Goal: Transaction & Acquisition: Book appointment/travel/reservation

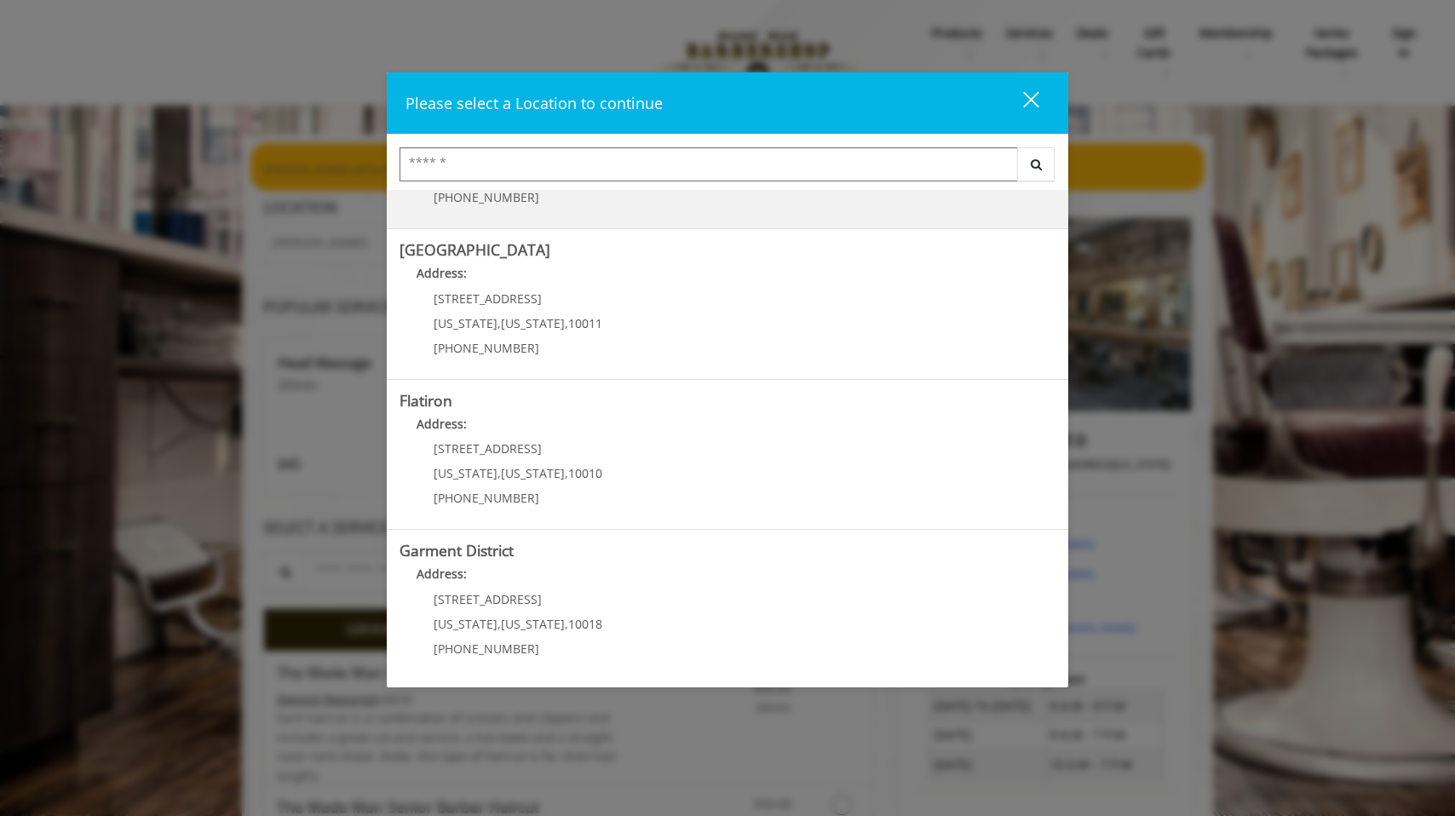
scroll to position [262, 0]
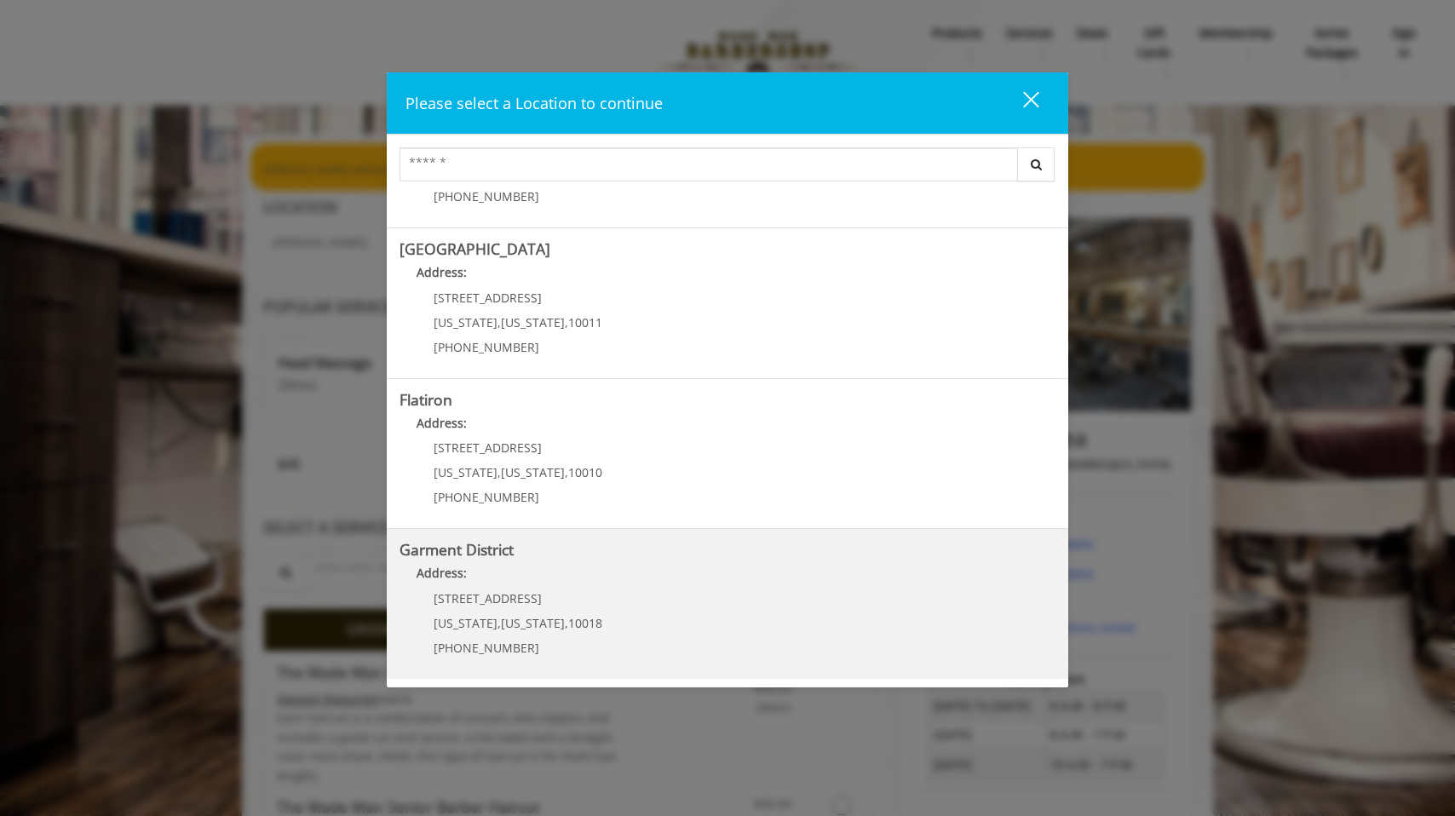
click at [487, 600] on span "[STREET_ADDRESS]" at bounding box center [488, 599] width 108 height 16
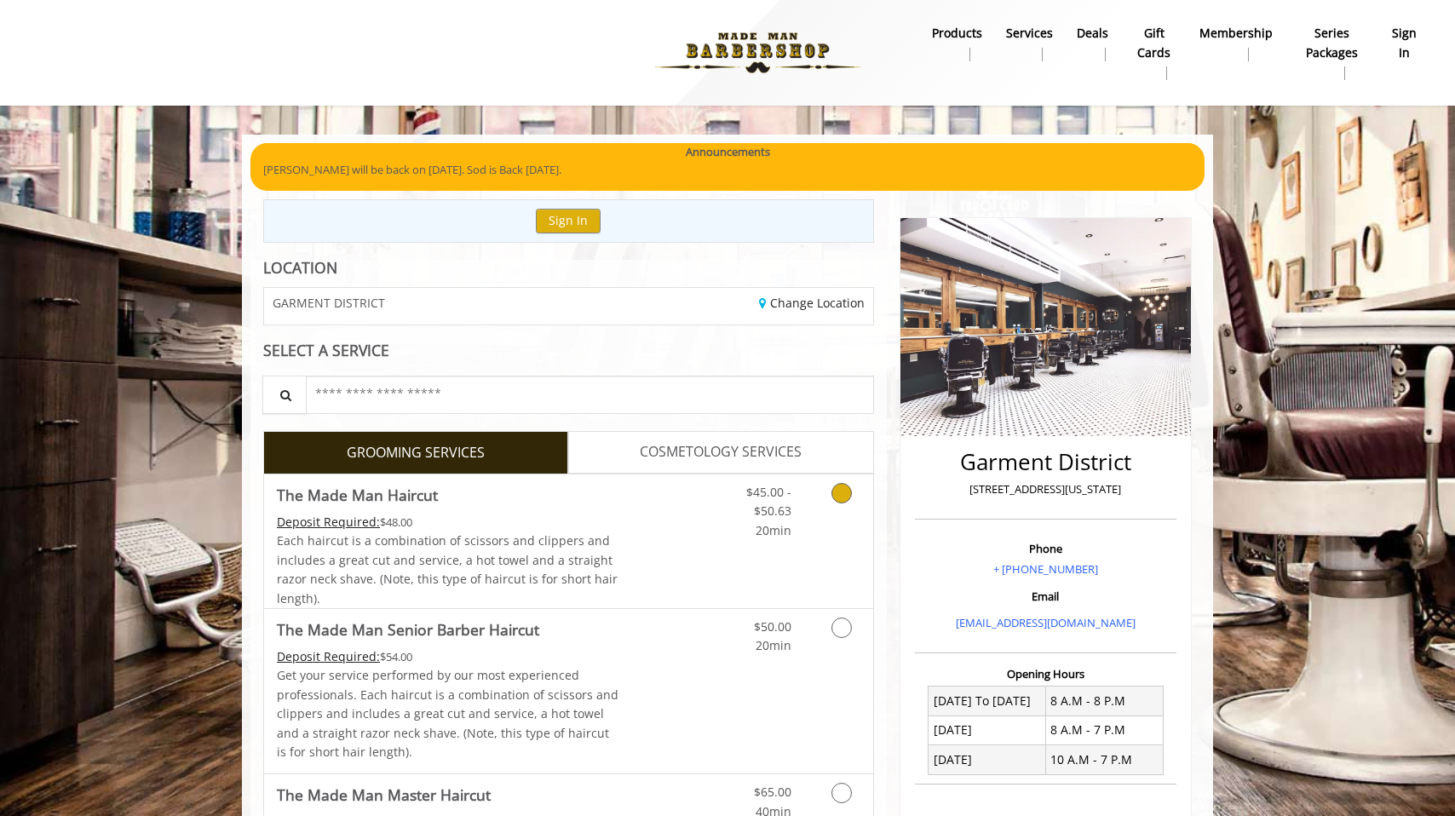
click at [527, 527] on div "Deposit Required: $48.00" at bounding box center [448, 522] width 343 height 19
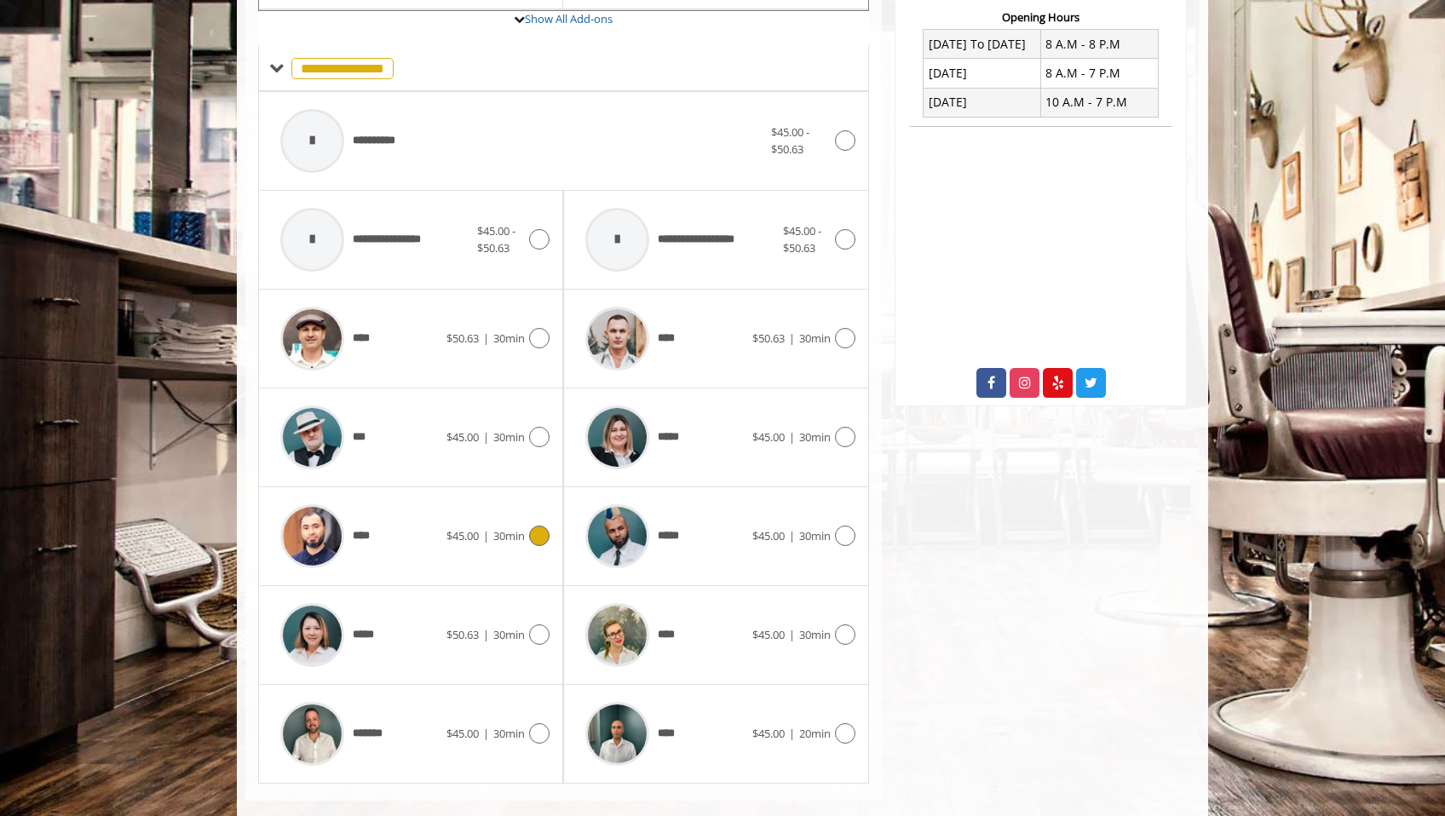
scroll to position [683, 0]
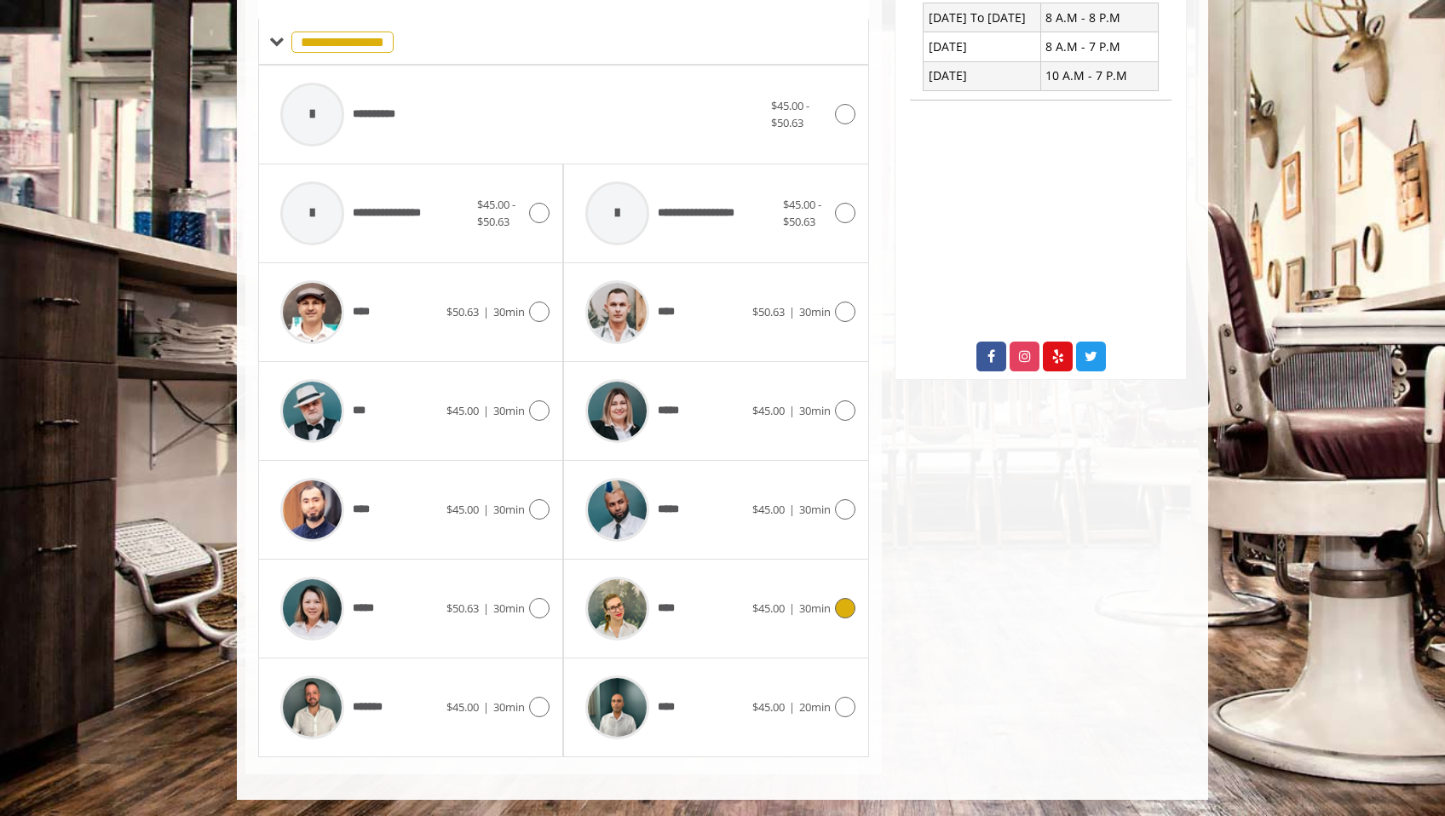
click at [833, 607] on div at bounding box center [843, 608] width 25 height 20
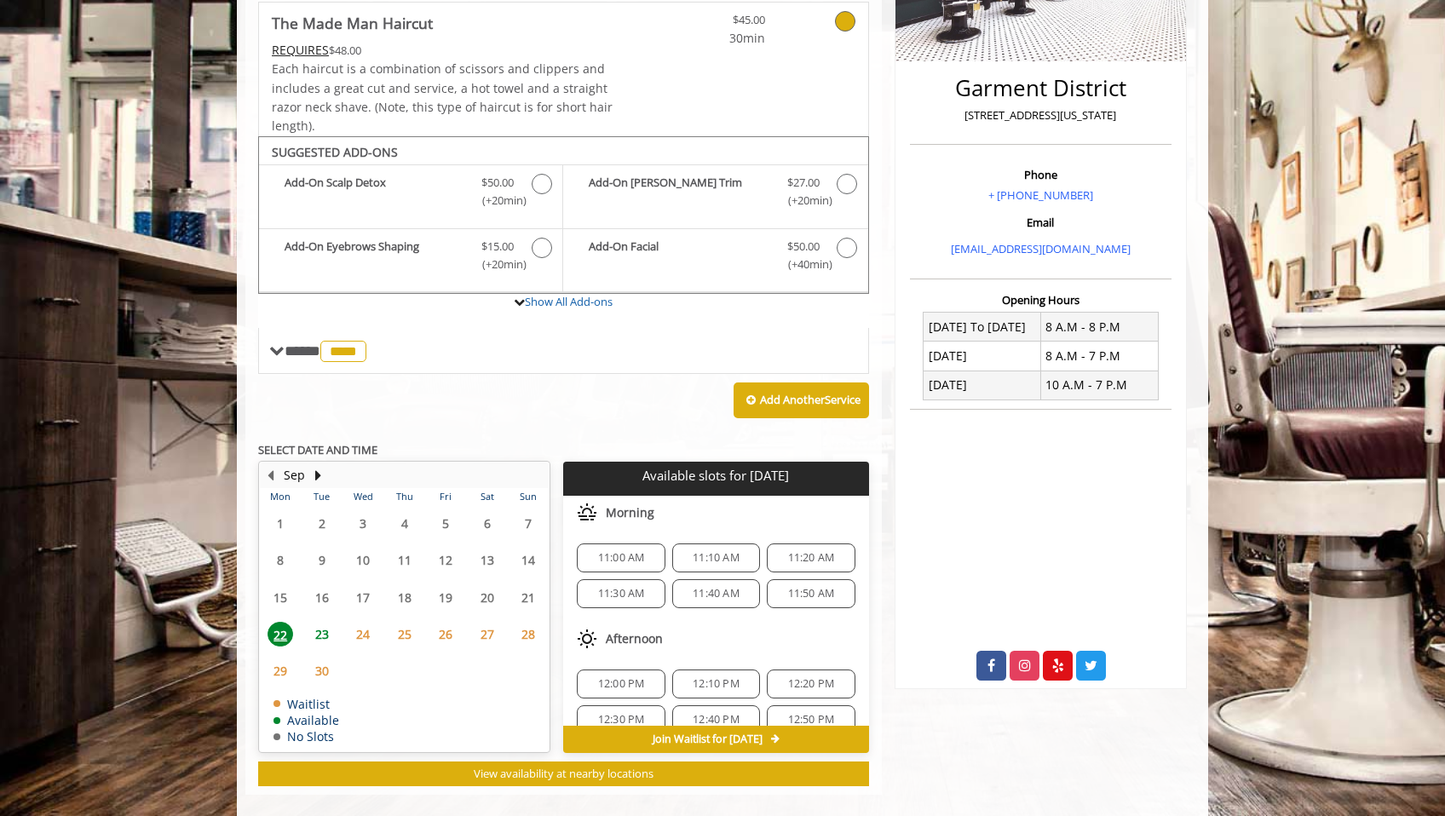
scroll to position [375, 0]
